Goal: Book appointment/travel/reservation

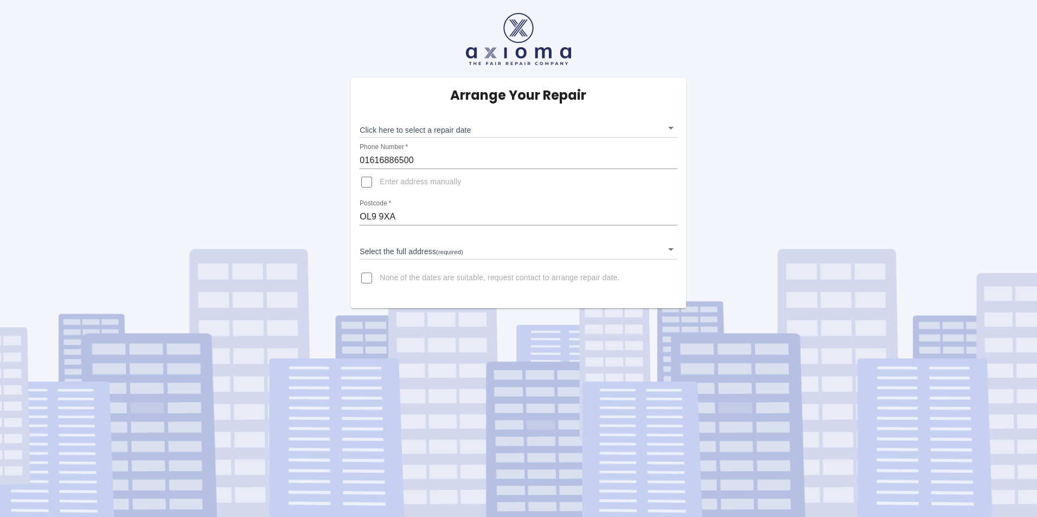
click at [519, 182] on div "Arrange Your Repair Click here to select a repair date ​ Phone Number   * 01616…" at bounding box center [518, 193] width 335 height 230
click at [435, 126] on body "Arrange Your Repair Click here to select a repair date ​ Phone Number   * 01616…" at bounding box center [518, 258] width 1037 height 517
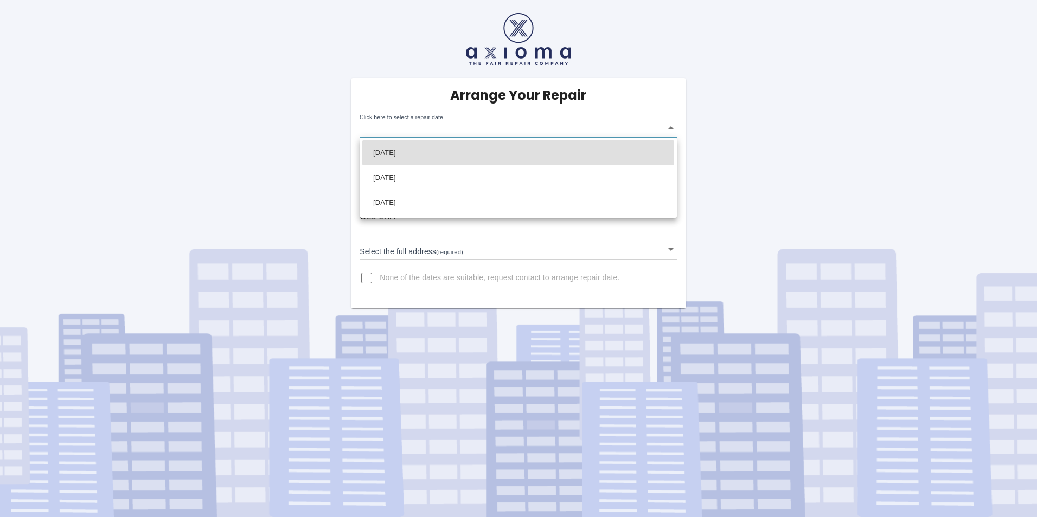
click at [444, 126] on div at bounding box center [518, 258] width 1037 height 517
click at [672, 126] on body "Arrange Your Repair Click here to select a repair date ​ Phone Number   * 01616…" at bounding box center [518, 258] width 1037 height 517
click at [670, 126] on div at bounding box center [518, 258] width 1037 height 517
click at [673, 129] on body "Arrange Your Repair Click here to select a repair date ​ Phone Number   * 01616…" at bounding box center [518, 258] width 1037 height 517
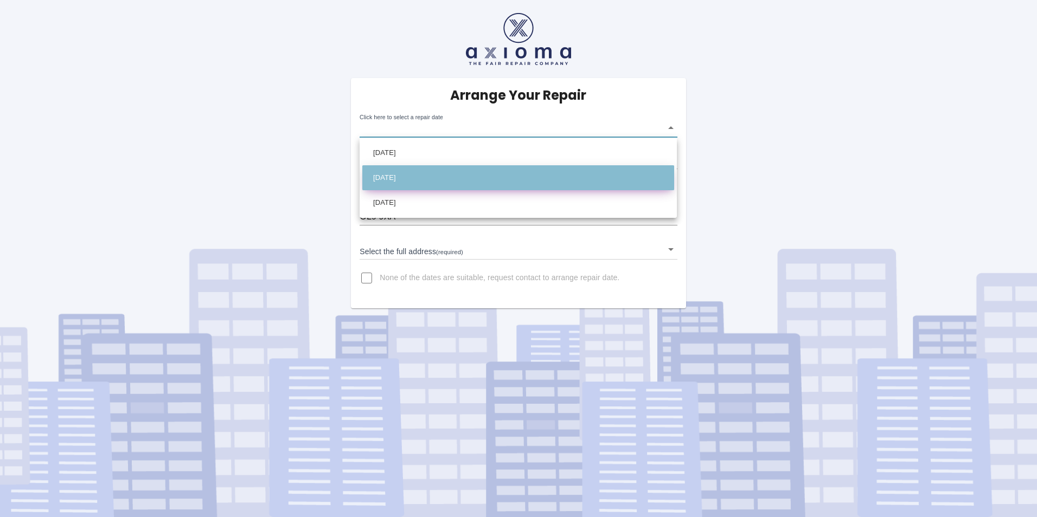
click at [448, 165] on li "[DATE]" at bounding box center [518, 177] width 312 height 25
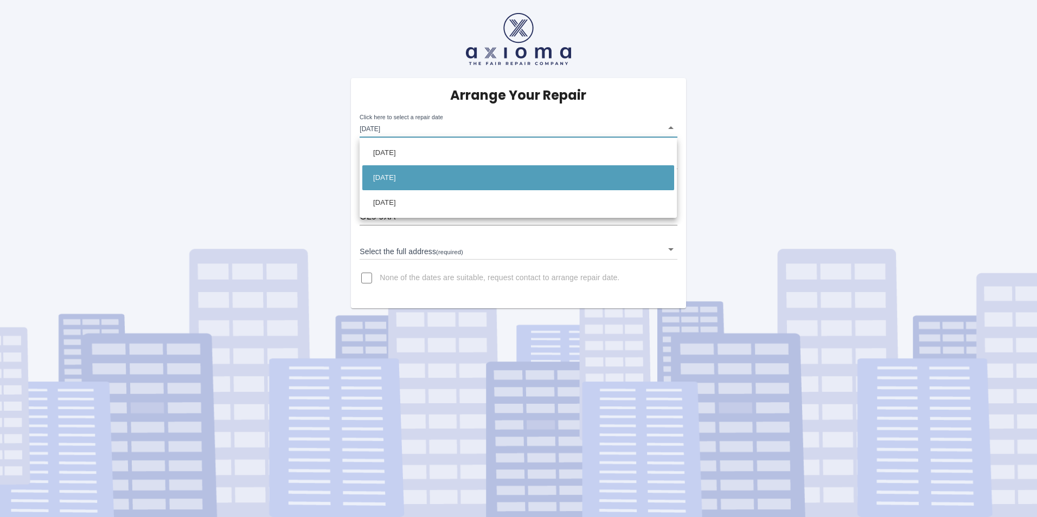
click at [444, 126] on body "Arrange Your Repair Click here to select a repair date [DATE] [DATE]T00:00:00.0…" at bounding box center [518, 258] width 1037 height 517
click at [449, 282] on div at bounding box center [518, 258] width 1037 height 517
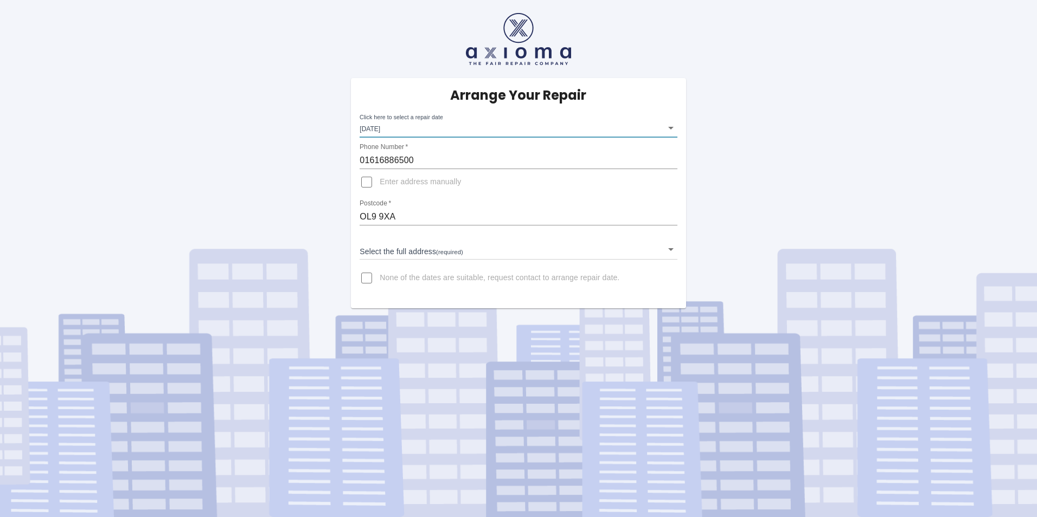
click at [421, 123] on body "Arrange Your Repair Click here to select a repair date [DATE] [DATE]T00:00:00.0…" at bounding box center [518, 258] width 1037 height 517
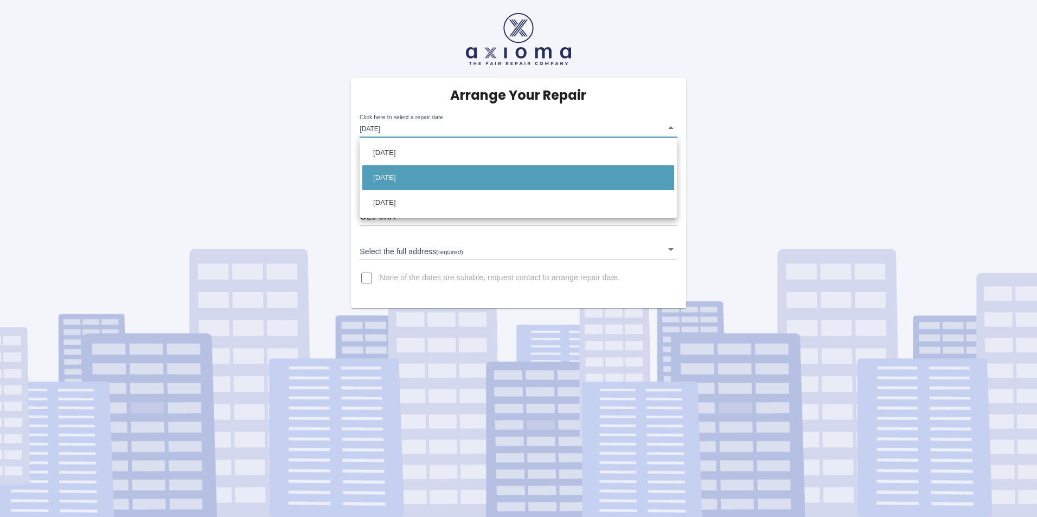
click at [672, 128] on div at bounding box center [518, 258] width 1037 height 517
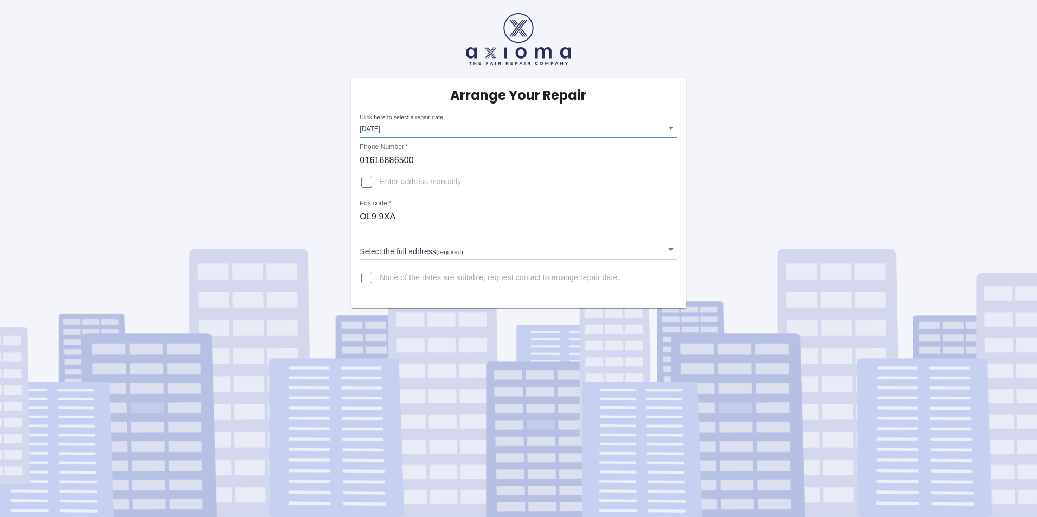
click at [456, 131] on body "Arrange Your Repair Click here to select a repair date [DATE] [DATE]T00:00:00.0…" at bounding box center [518, 258] width 1037 height 517
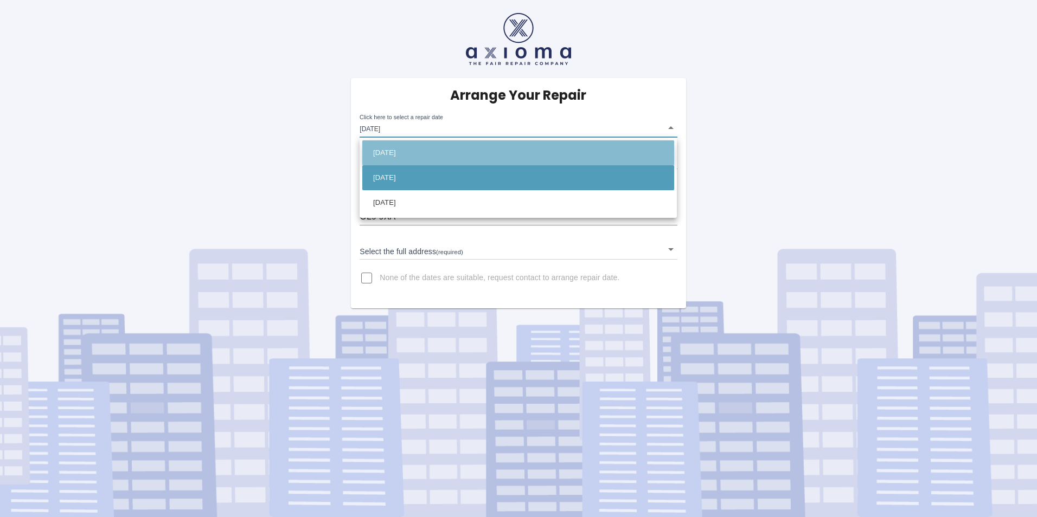
click at [469, 153] on li "[DATE]" at bounding box center [518, 152] width 312 height 25
type input "[DATE]T00:00:00.000Z"
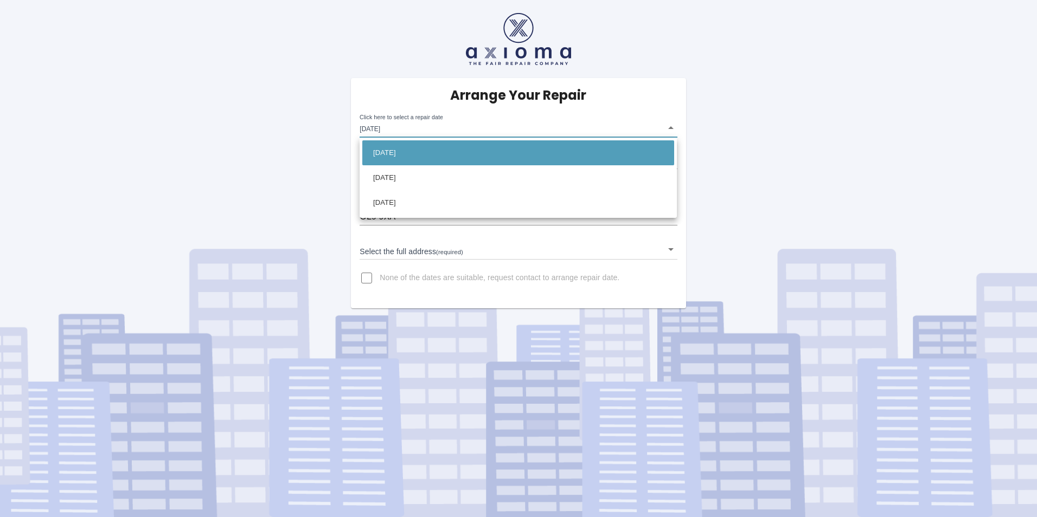
click at [478, 125] on body "Arrange Your Repair Click here to select a repair date [DATE] [DATE]T00:00:00.0…" at bounding box center [518, 258] width 1037 height 517
